Goal: Book appointment/travel/reservation

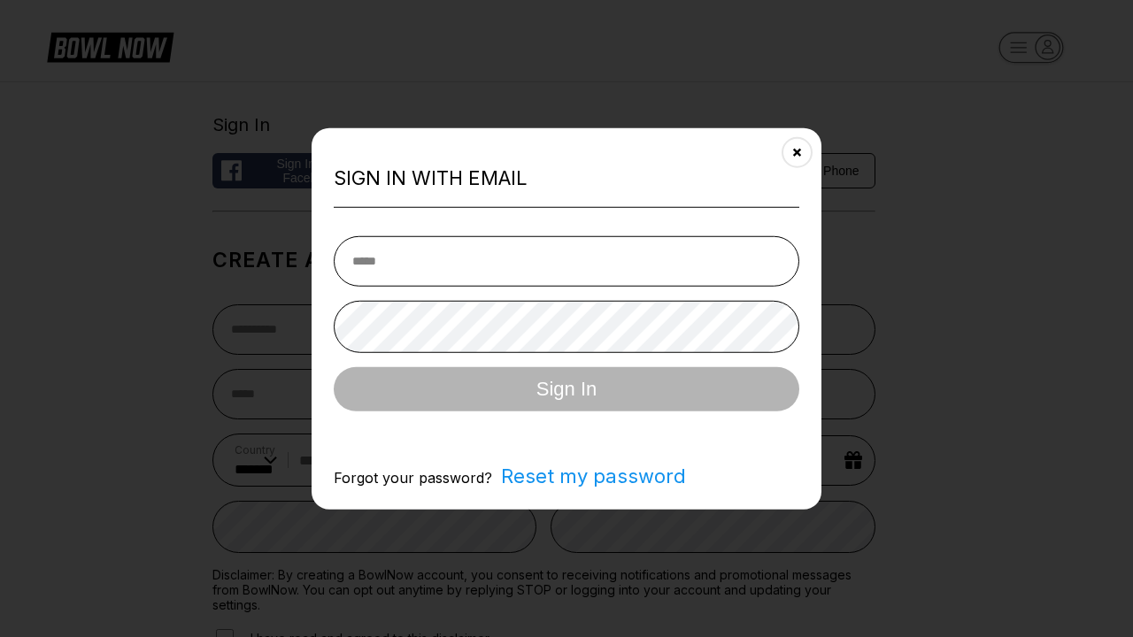
select select "**"
type input "**********"
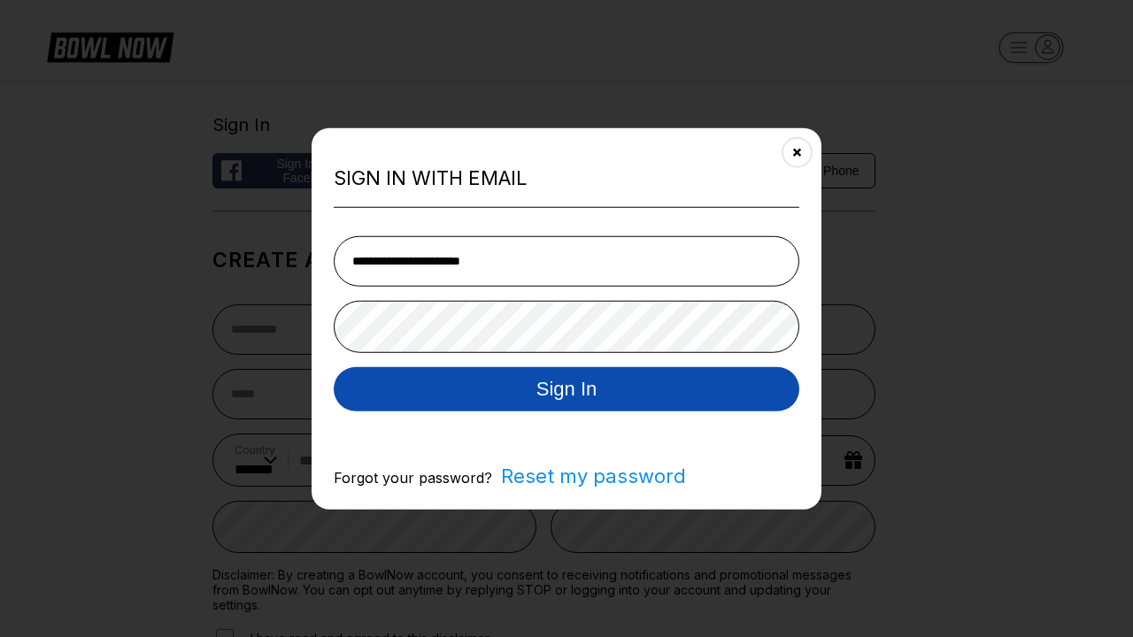
click at [566, 390] on button "Sign In" at bounding box center [566, 388] width 465 height 44
